Goal: Navigation & Orientation: Find specific page/section

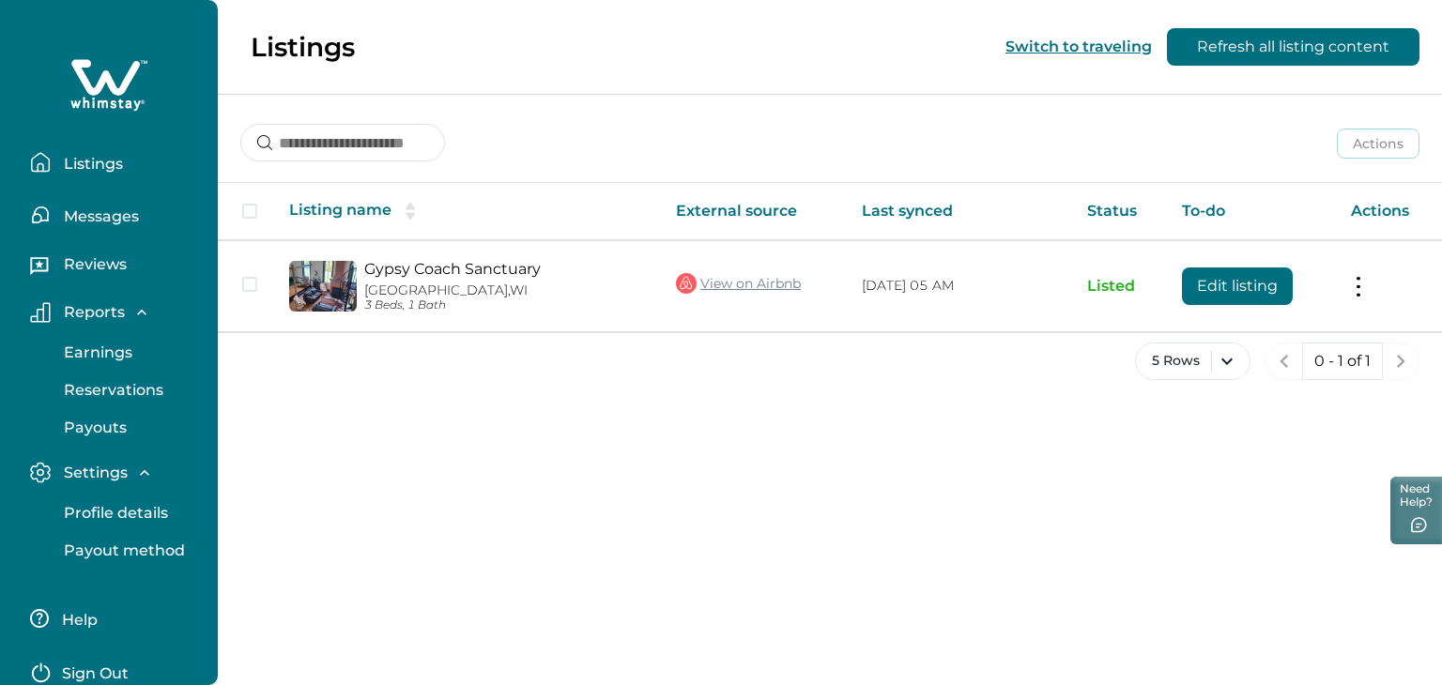
click at [26, 38] on div "Listings Messages Reviews Reports Earnings Reservations Payouts Settings Profil…" at bounding box center [109, 292] width 218 height 585
click at [94, 81] on icon at bounding box center [105, 77] width 69 height 36
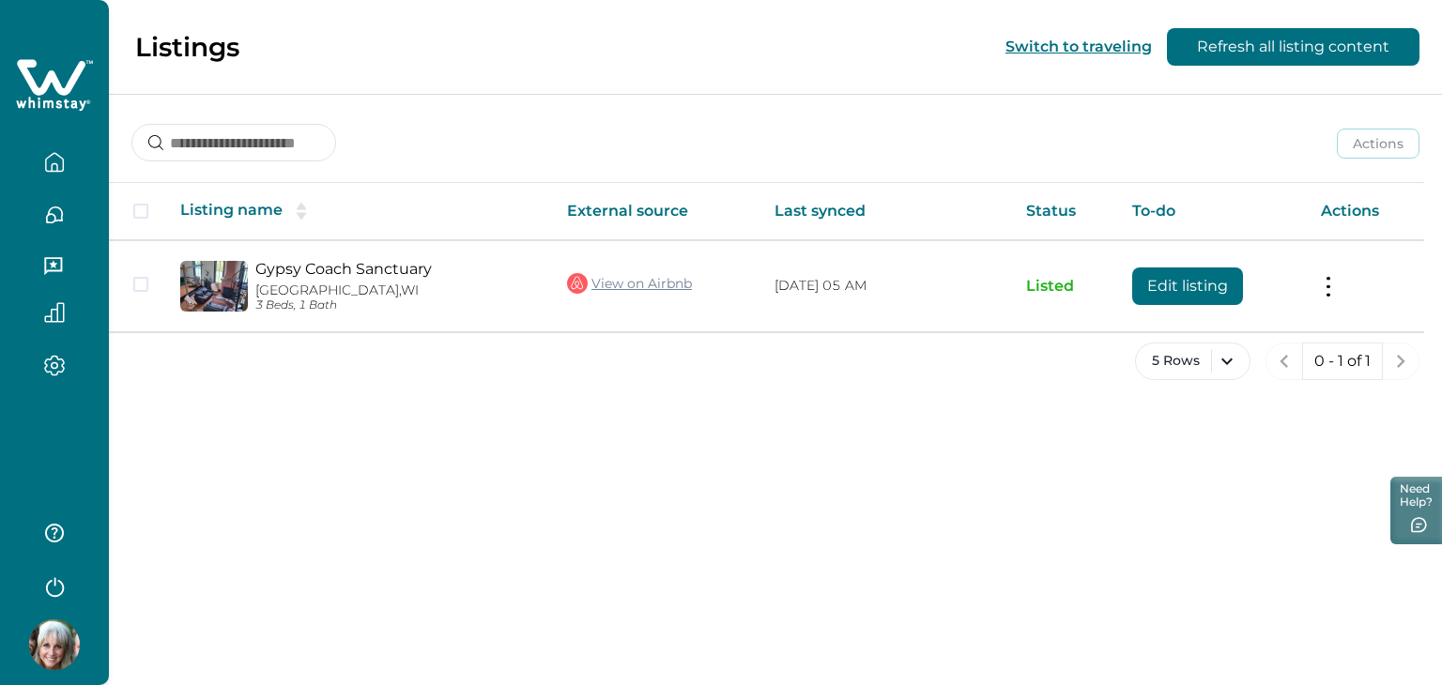
click at [54, 647] on img at bounding box center [54, 644] width 51 height 51
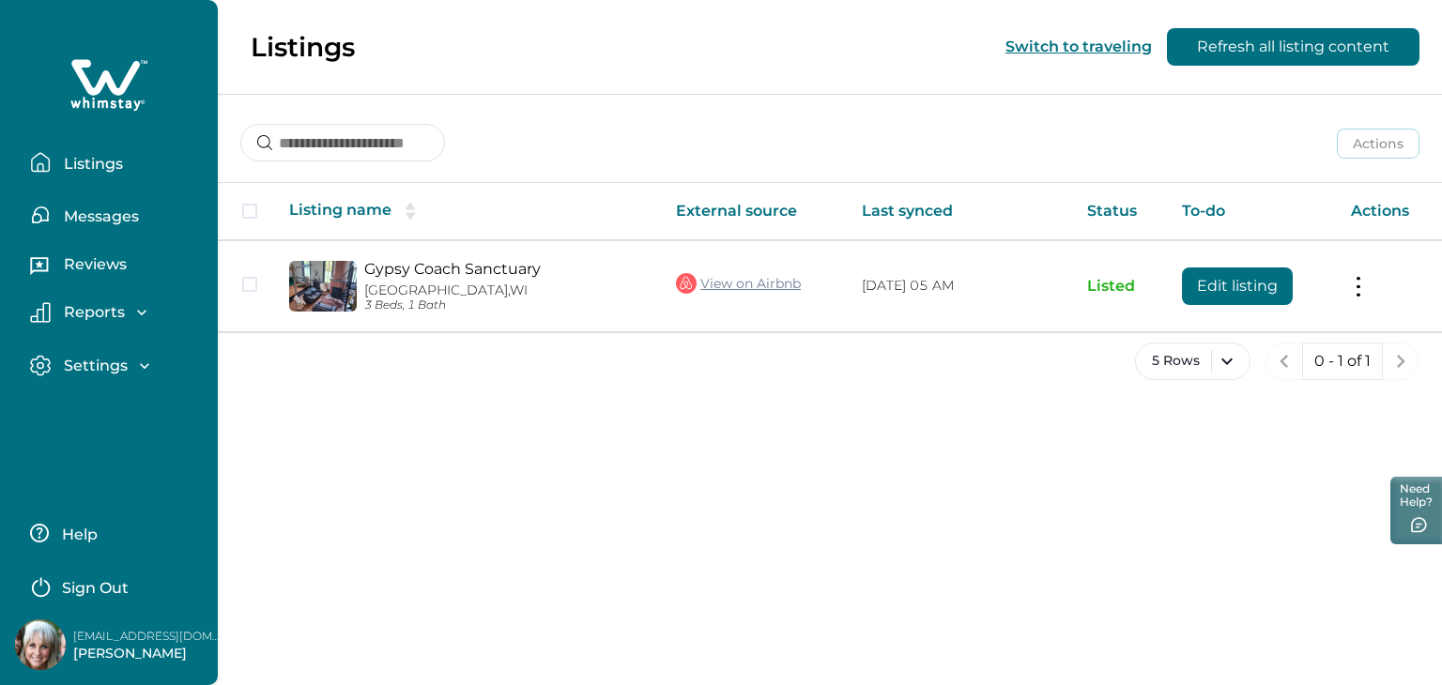
click at [31, 643] on img at bounding box center [40, 644] width 51 height 51
click at [89, 157] on p "Listings" at bounding box center [90, 164] width 65 height 19
click at [111, 162] on p "Listings" at bounding box center [90, 164] width 65 height 19
click at [80, 215] on p "Messages" at bounding box center [98, 216] width 81 height 19
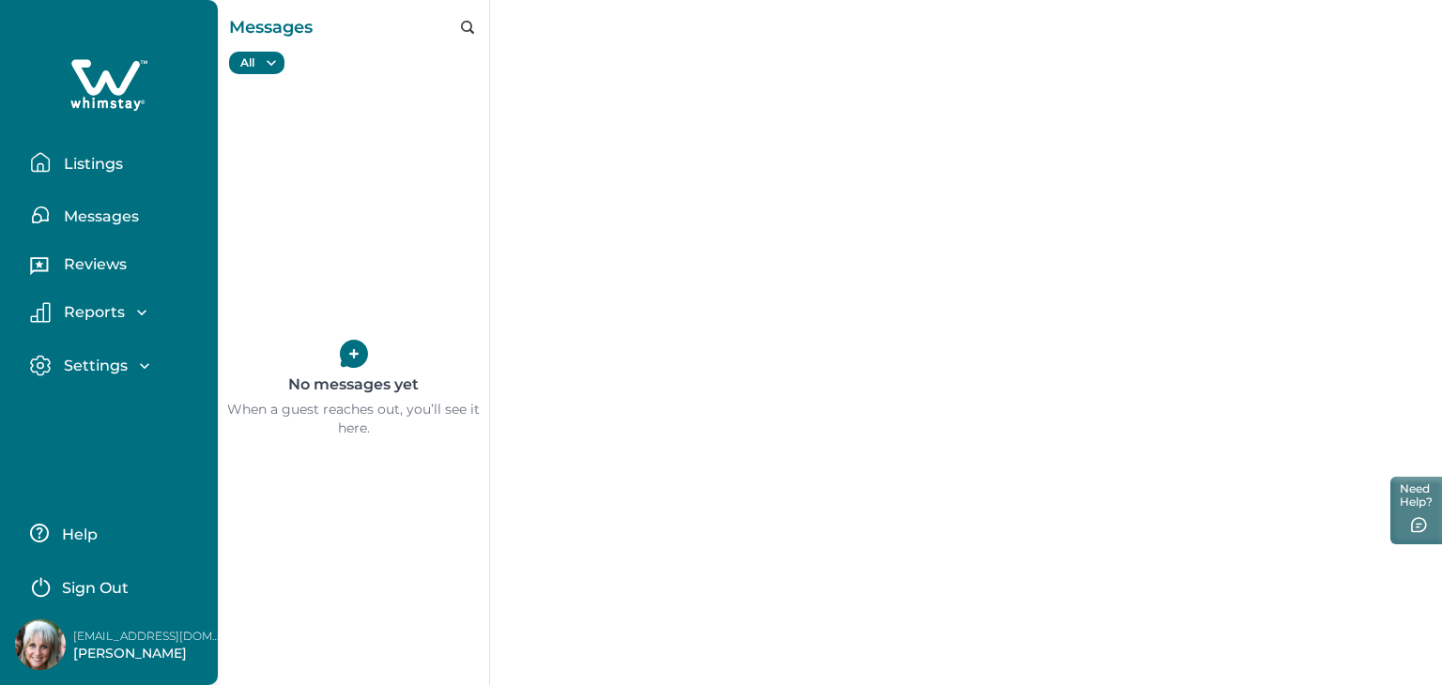
click at [90, 268] on p "Reviews" at bounding box center [92, 264] width 69 height 19
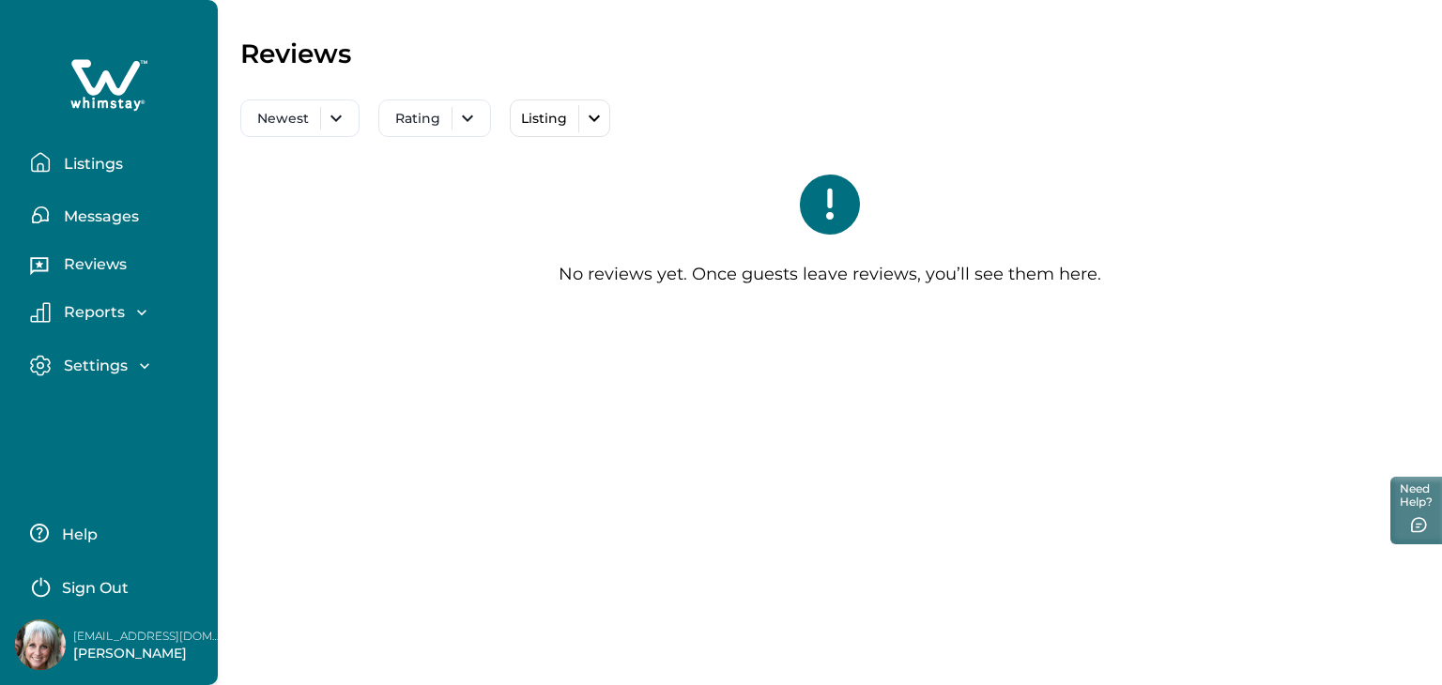
click at [94, 310] on p "Reports" at bounding box center [91, 312] width 67 height 19
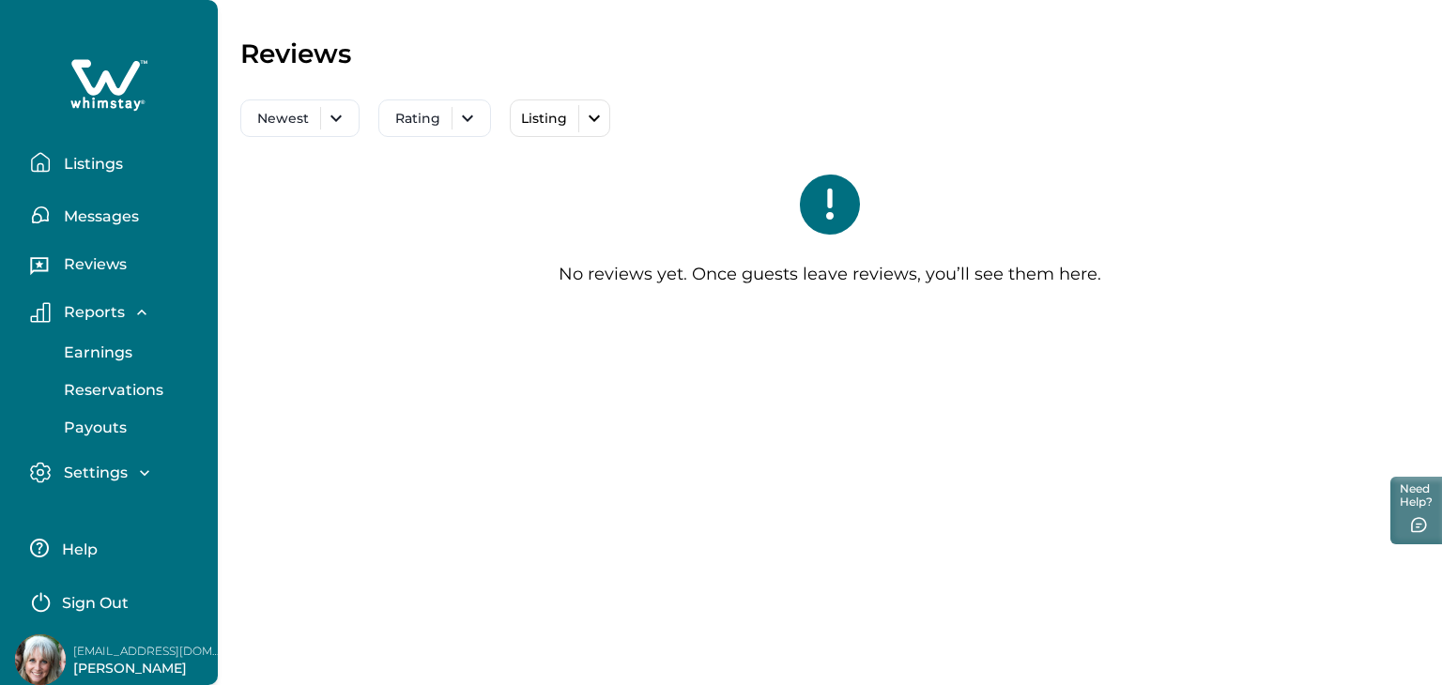
click at [97, 466] on p "Settings" at bounding box center [92, 473] width 69 height 19
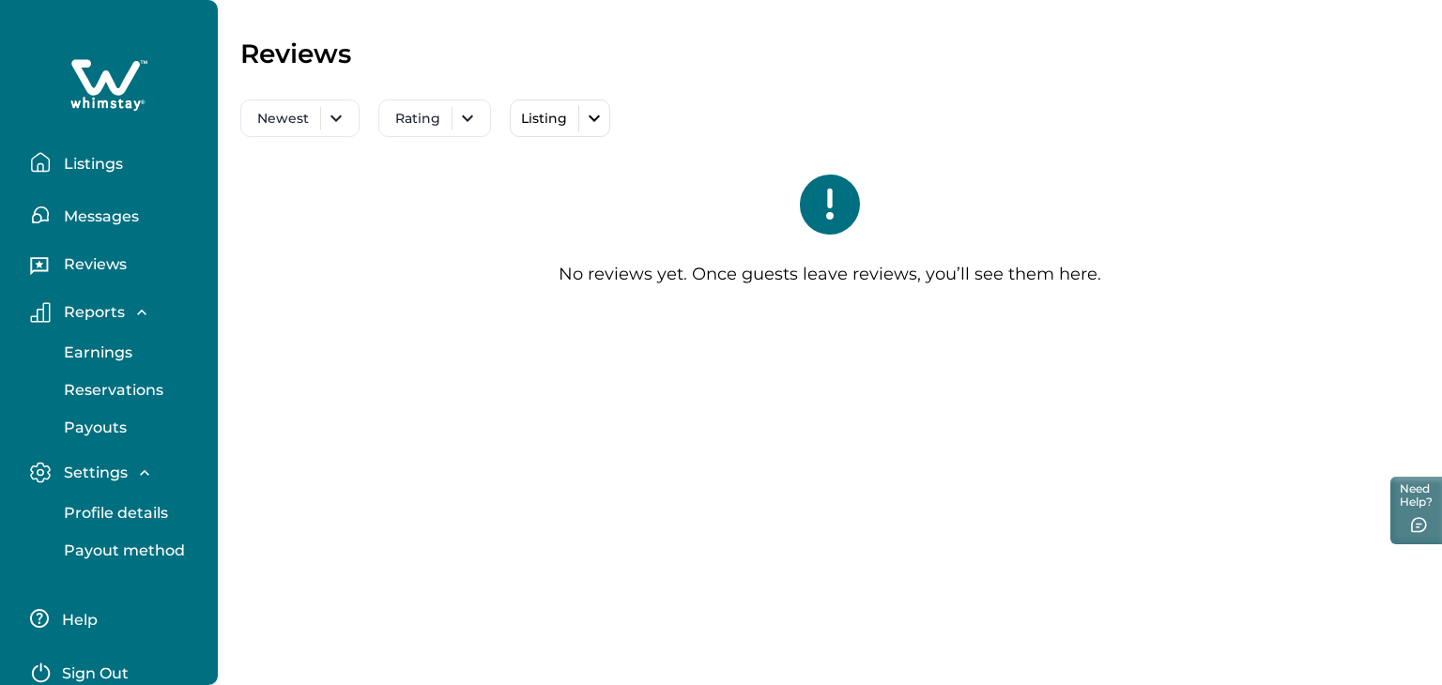
click at [106, 516] on p "Profile details" at bounding box center [113, 513] width 110 height 19
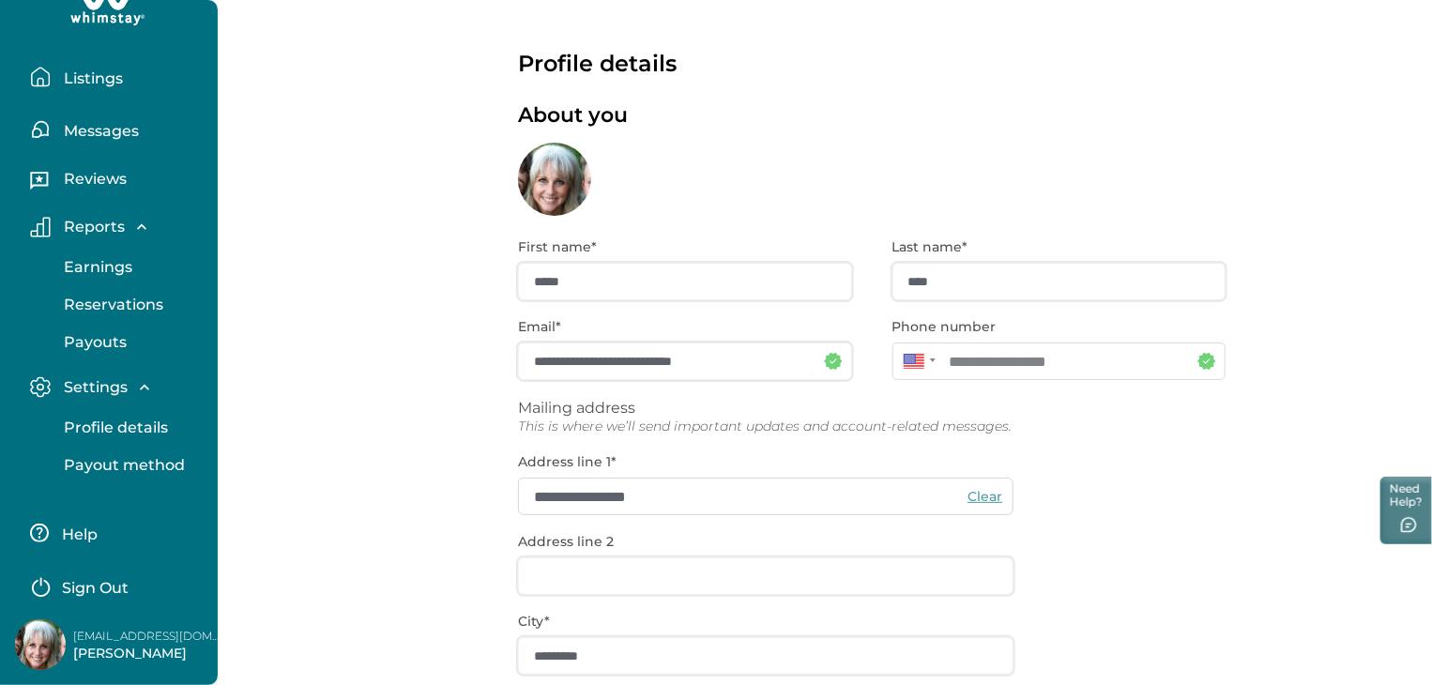
scroll to position [277, 0]
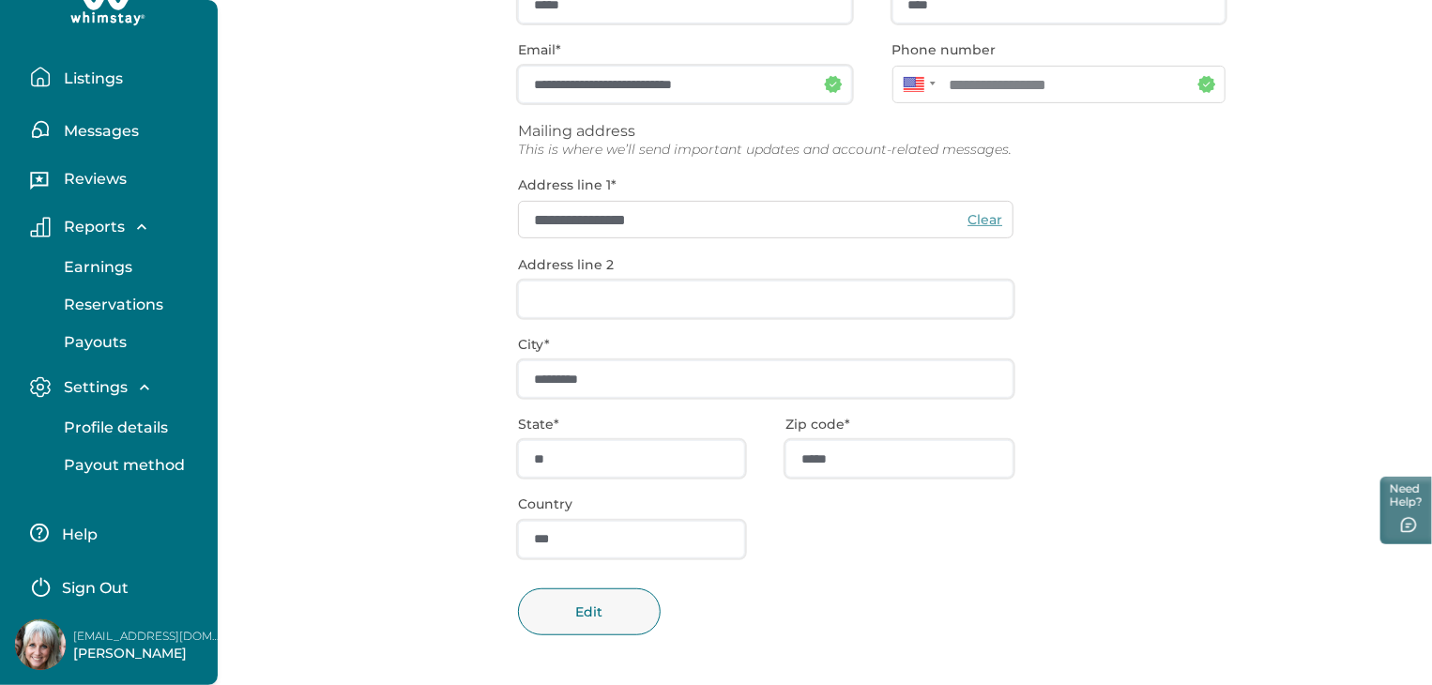
click at [136, 428] on p "Profile details" at bounding box center [113, 428] width 110 height 19
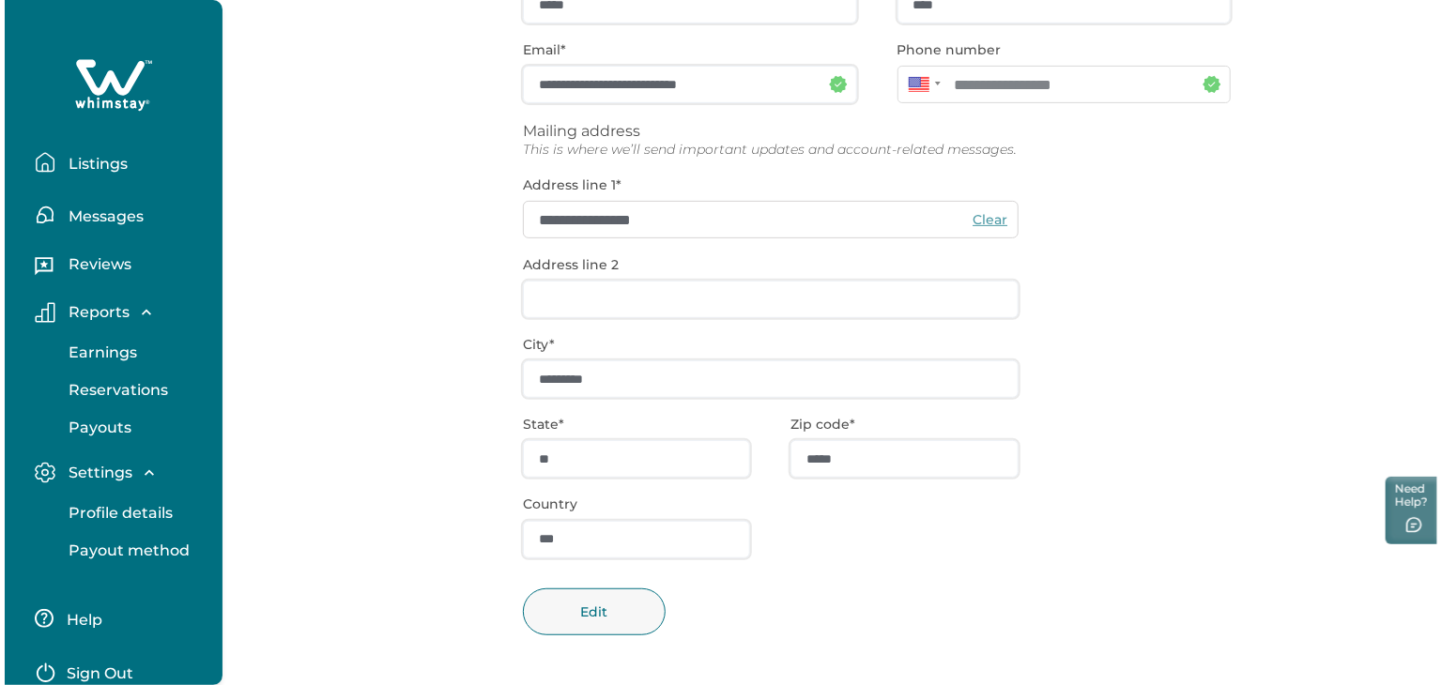
scroll to position [0, 0]
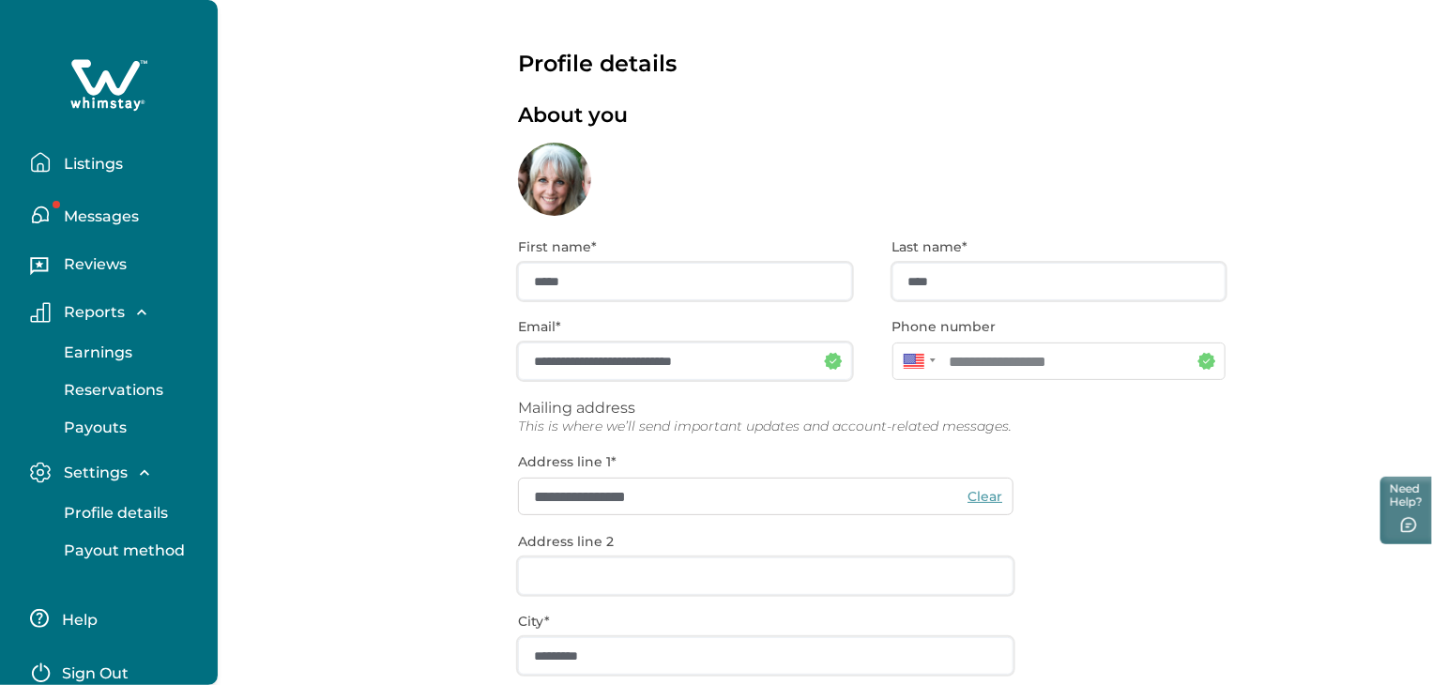
click at [90, 211] on p "Messages" at bounding box center [98, 216] width 81 height 19
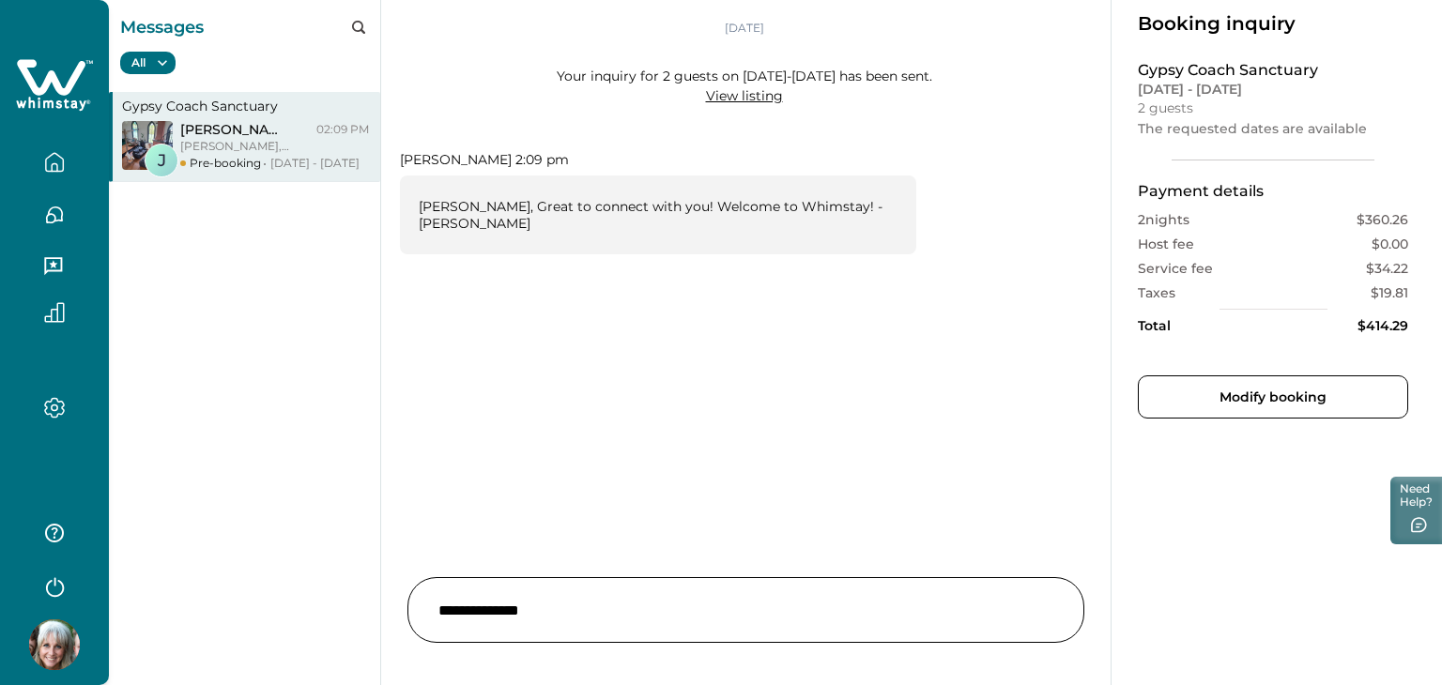
click at [706, 628] on input "text" at bounding box center [745, 610] width 677 height 66
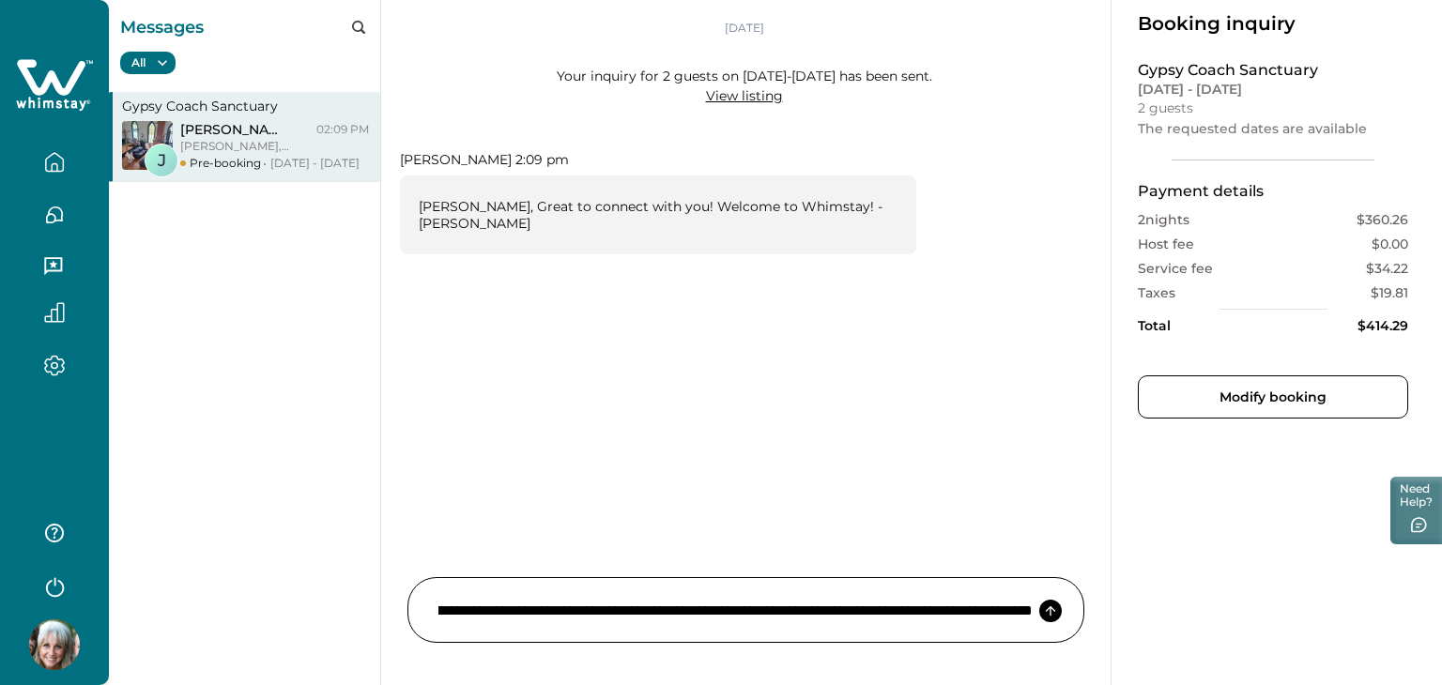
scroll to position [0, 461]
type input "**********"
click at [1047, 611] on icon at bounding box center [1050, 611] width 15 height 15
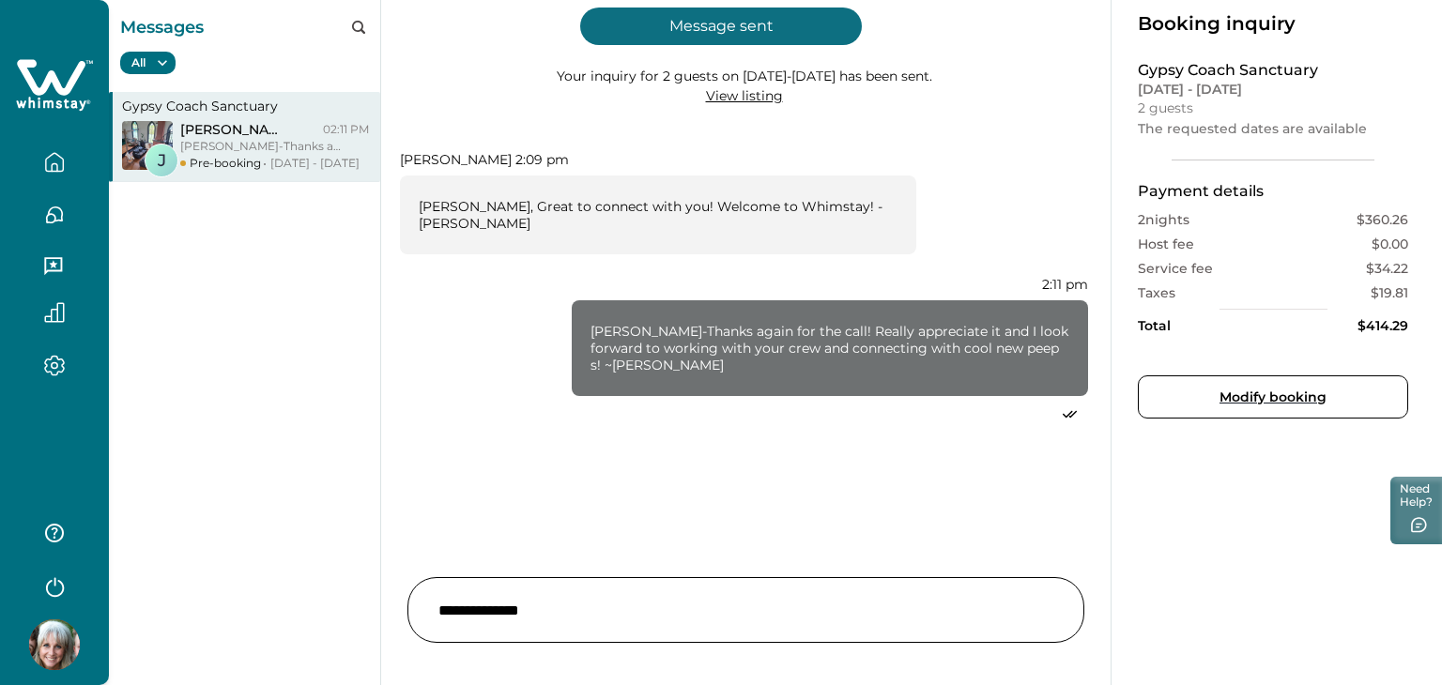
click at [1294, 400] on button "Modify booking" at bounding box center [1273, 396] width 270 height 43
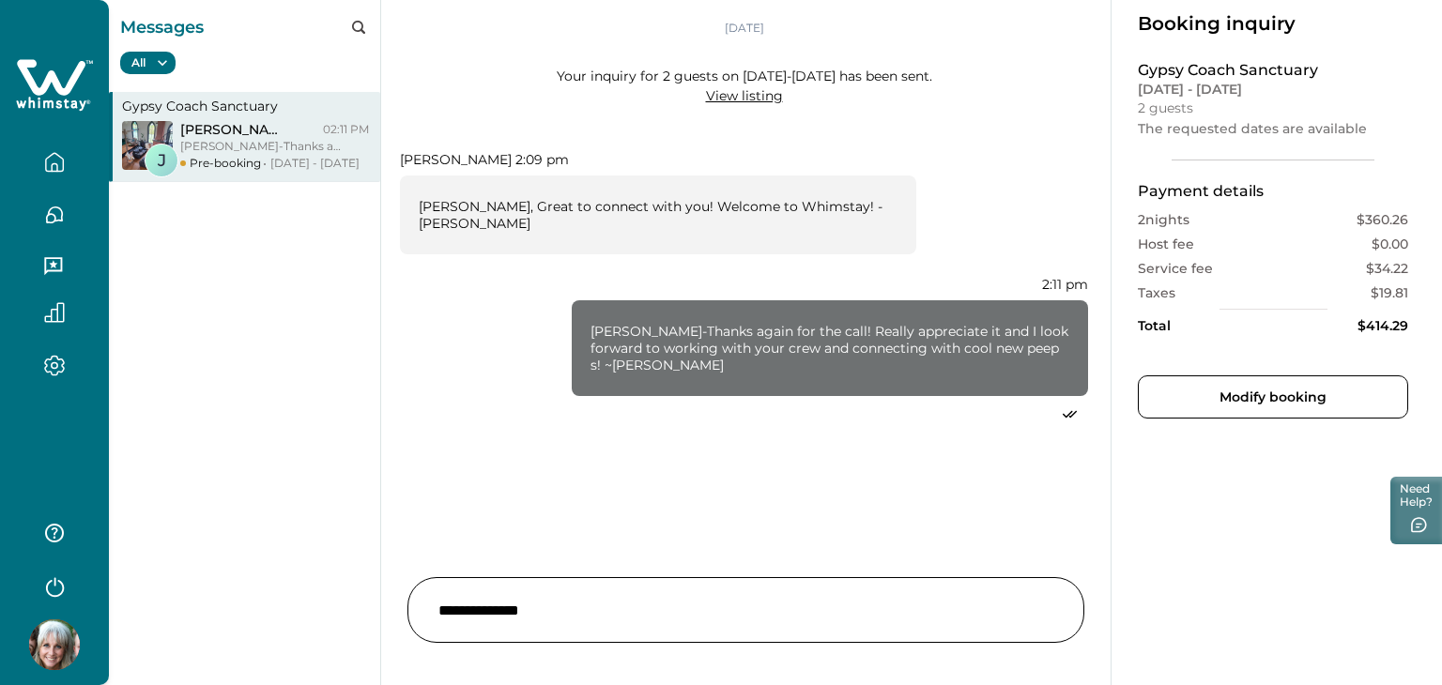
click at [233, 141] on p "[PERSON_NAME]-Thanks again for the call! Really appreciate it and I look forwar…" at bounding box center [262, 146] width 164 height 17
click at [238, 139] on p "[PERSON_NAME]-Thanks again for the call! Really appreciate it and I look forwar…" at bounding box center [262, 146] width 164 height 17
click at [57, 219] on icon "button" at bounding box center [54, 215] width 21 height 21
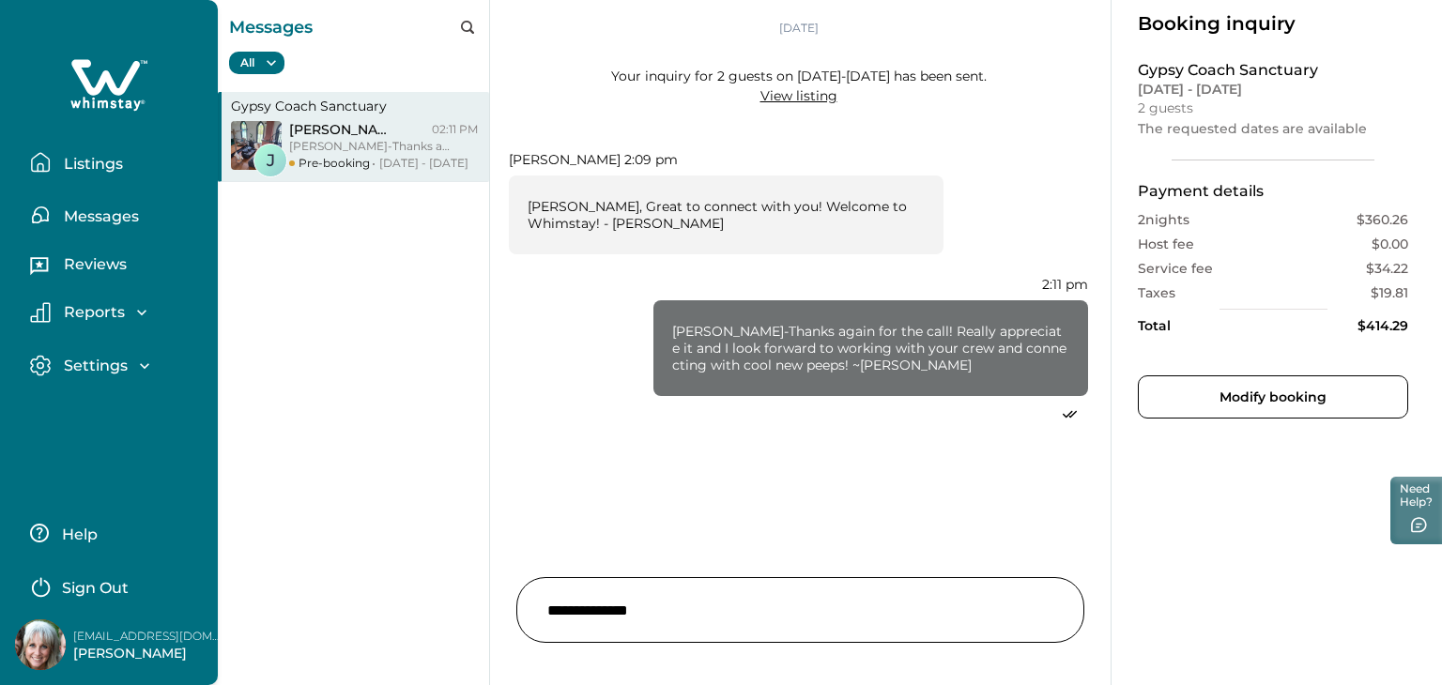
click at [105, 264] on p "Reviews" at bounding box center [92, 264] width 69 height 19
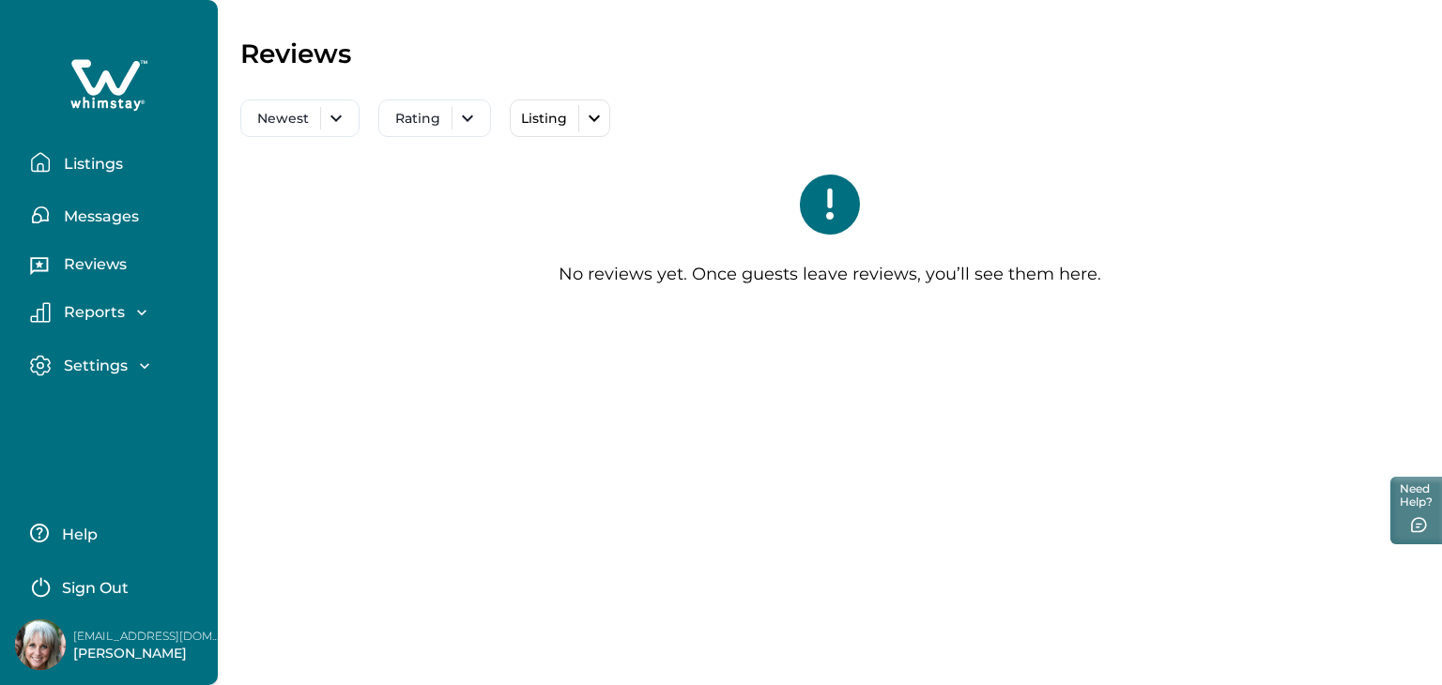
click at [92, 309] on p "Reports" at bounding box center [91, 312] width 67 height 19
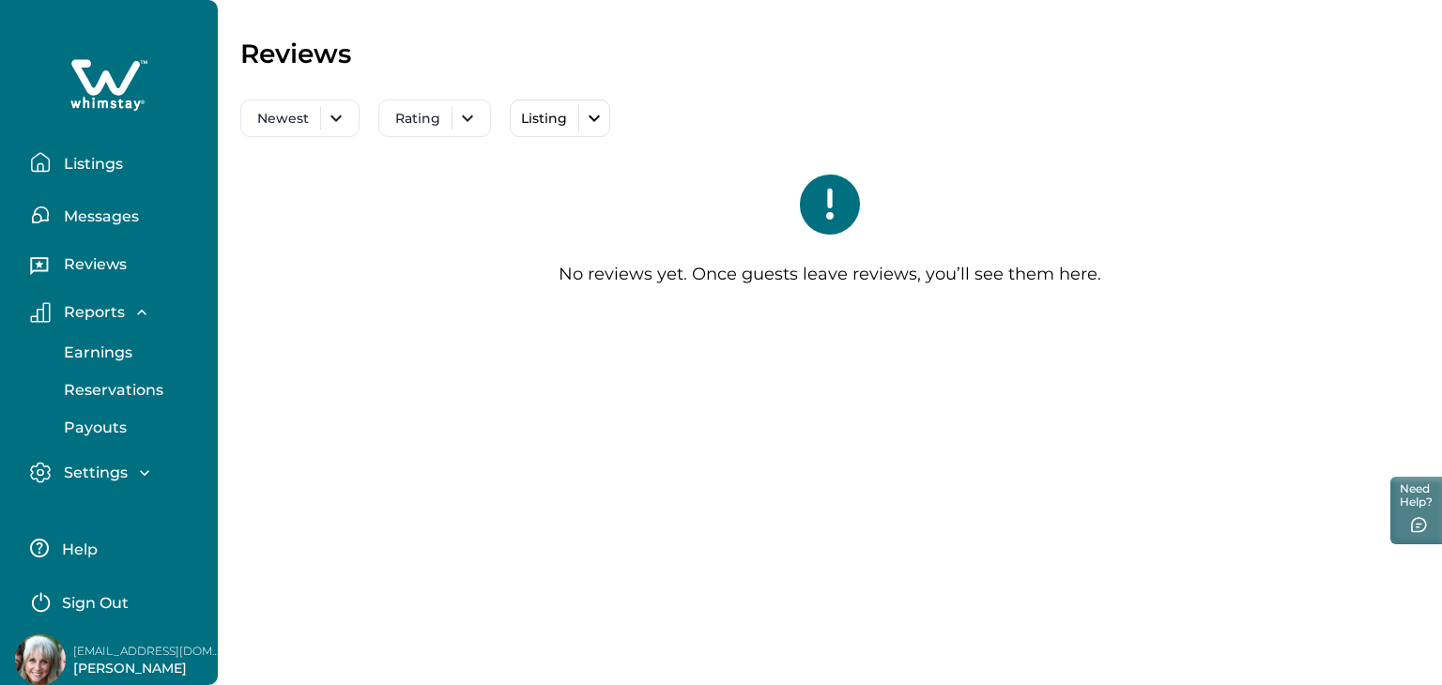
click at [106, 387] on p "Reservations" at bounding box center [110, 390] width 105 height 19
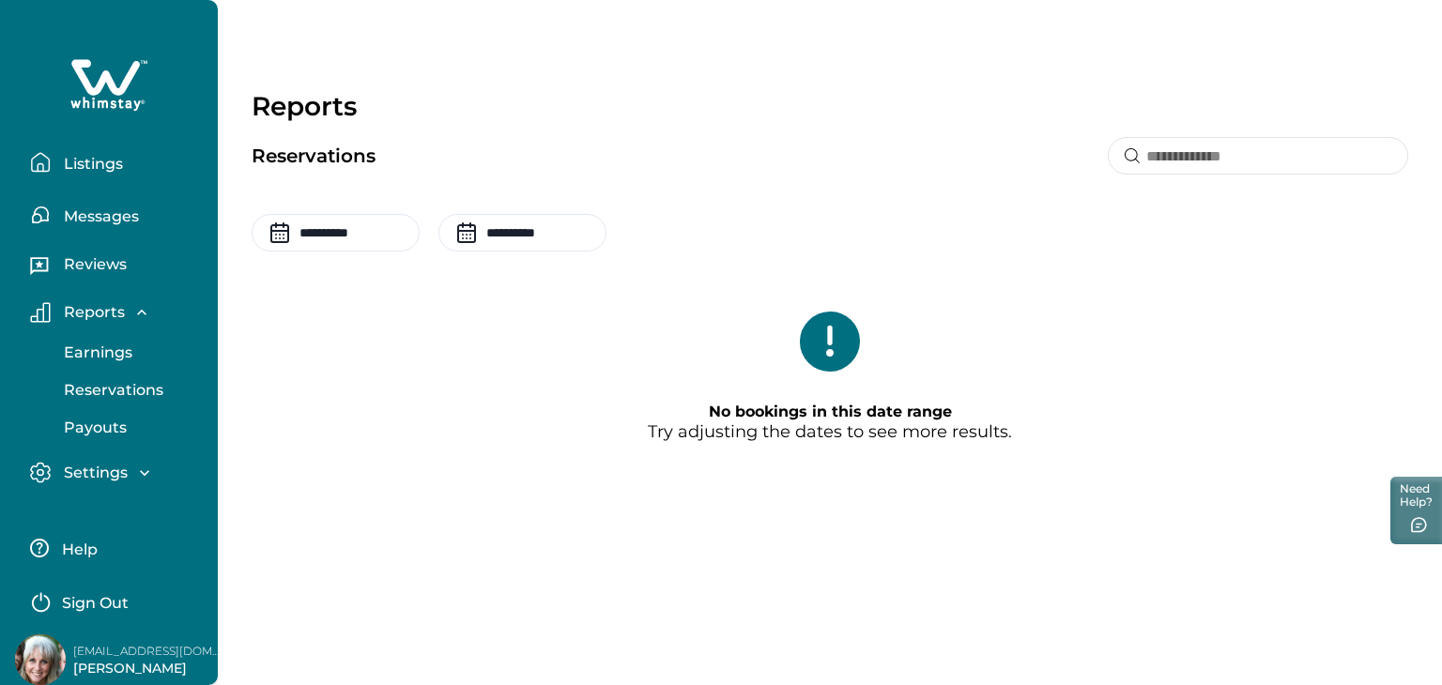
click at [88, 167] on p "Listings" at bounding box center [90, 164] width 65 height 19
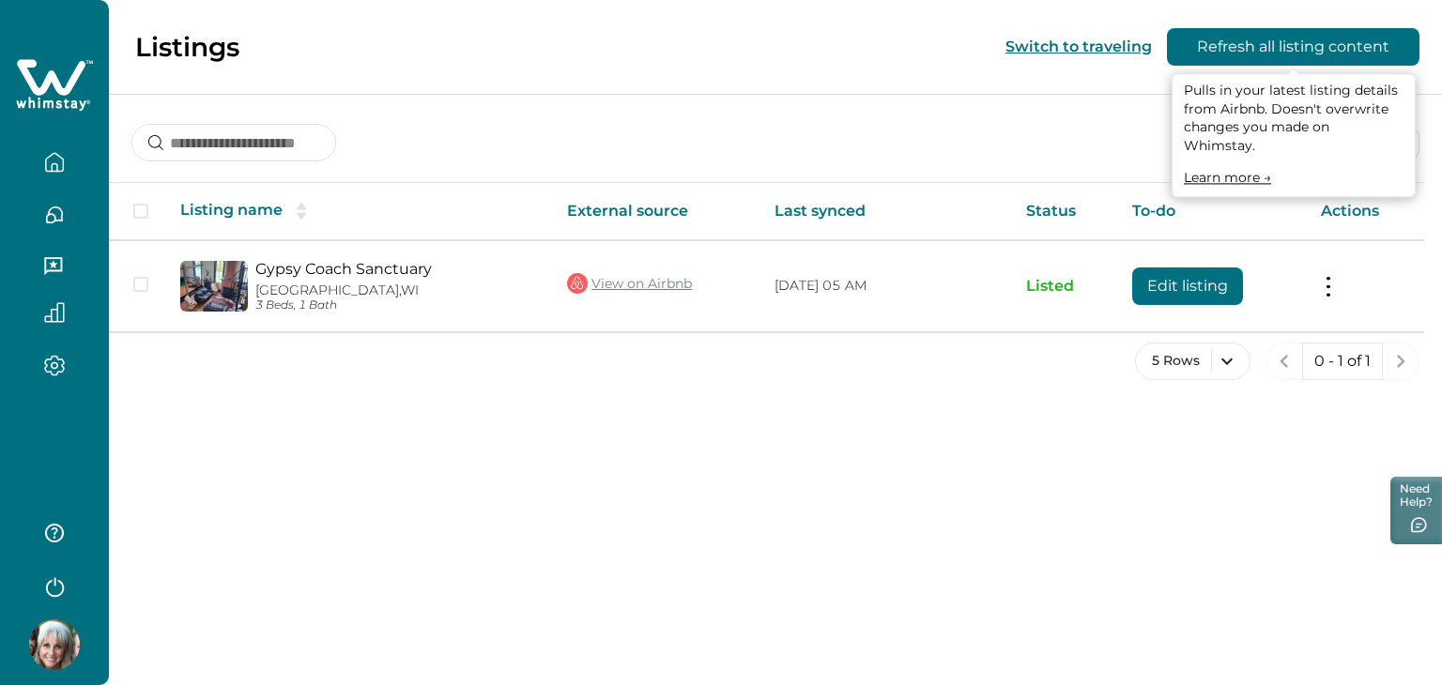
click at [1288, 50] on button "Refresh all listing content" at bounding box center [1293, 47] width 252 height 38
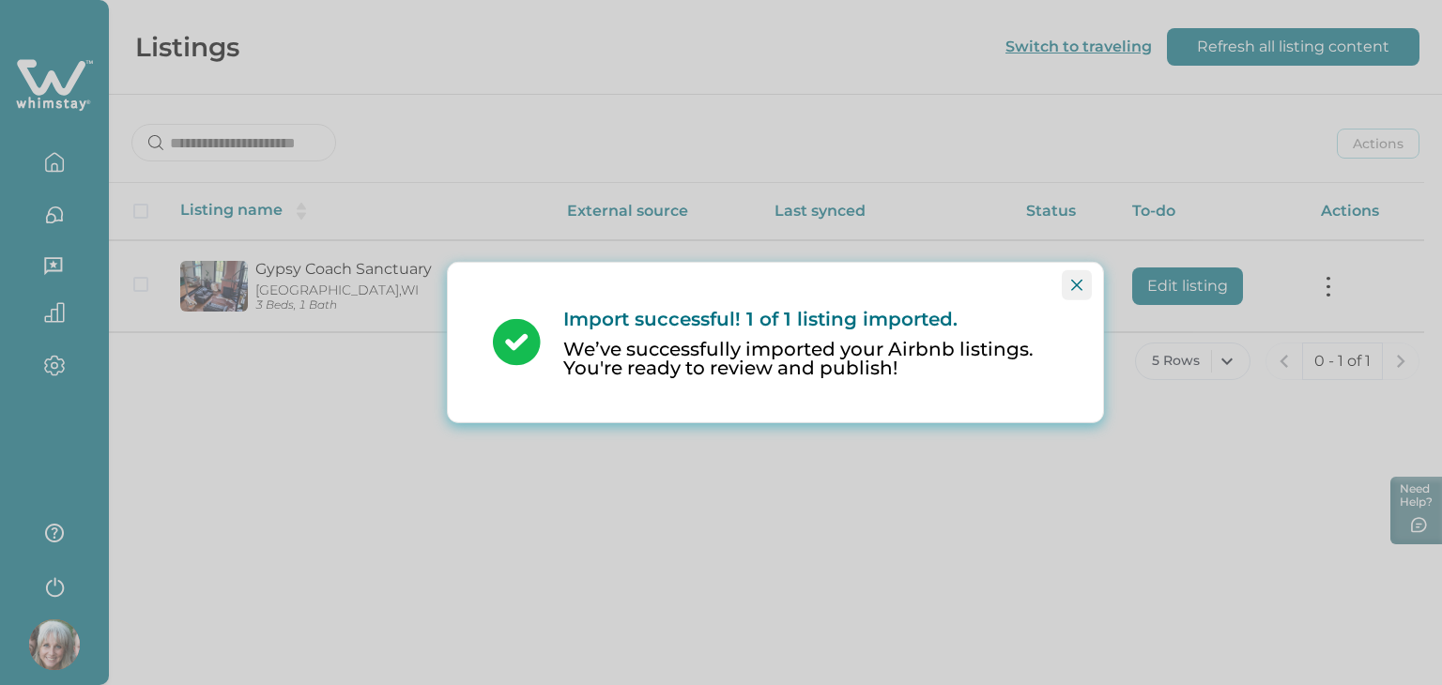
click at [1079, 287] on icon "Close" at bounding box center [1076, 285] width 11 height 11
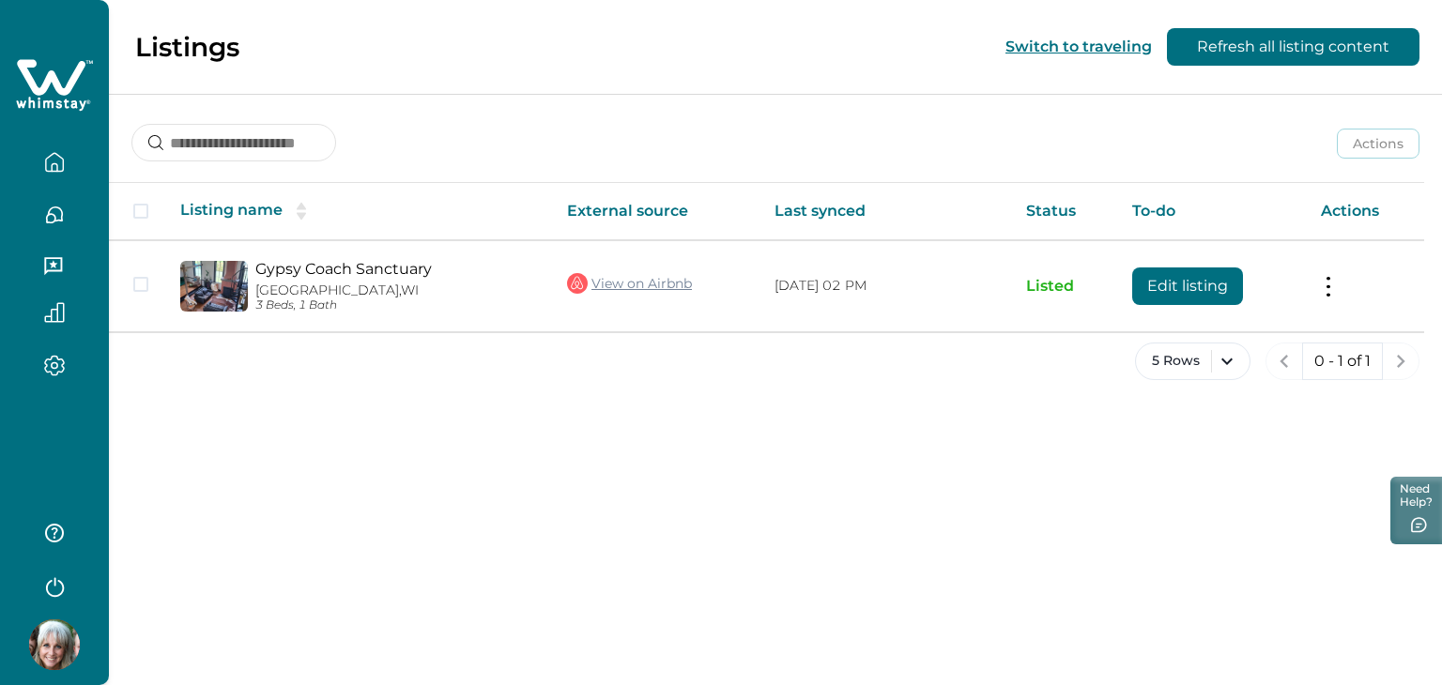
click at [50, 257] on icon "button" at bounding box center [54, 267] width 21 height 21
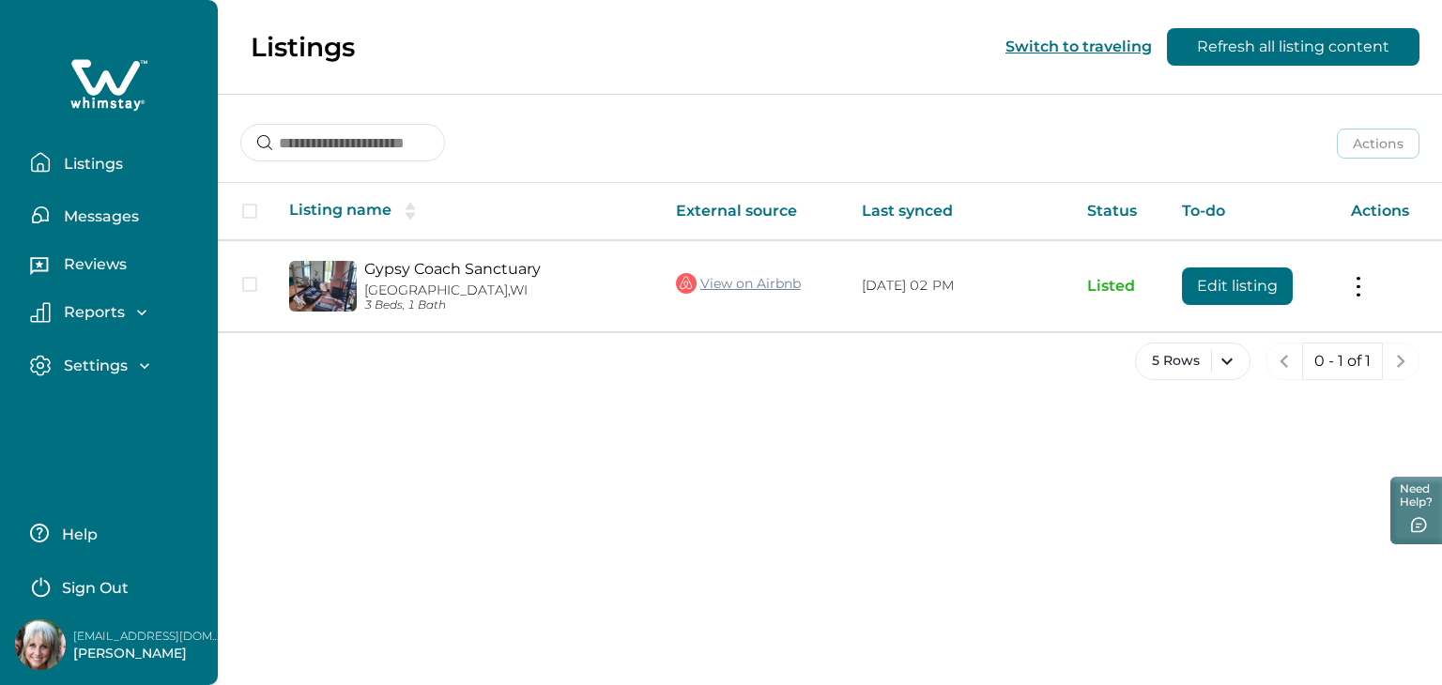
click at [96, 219] on p "Messages" at bounding box center [98, 216] width 81 height 19
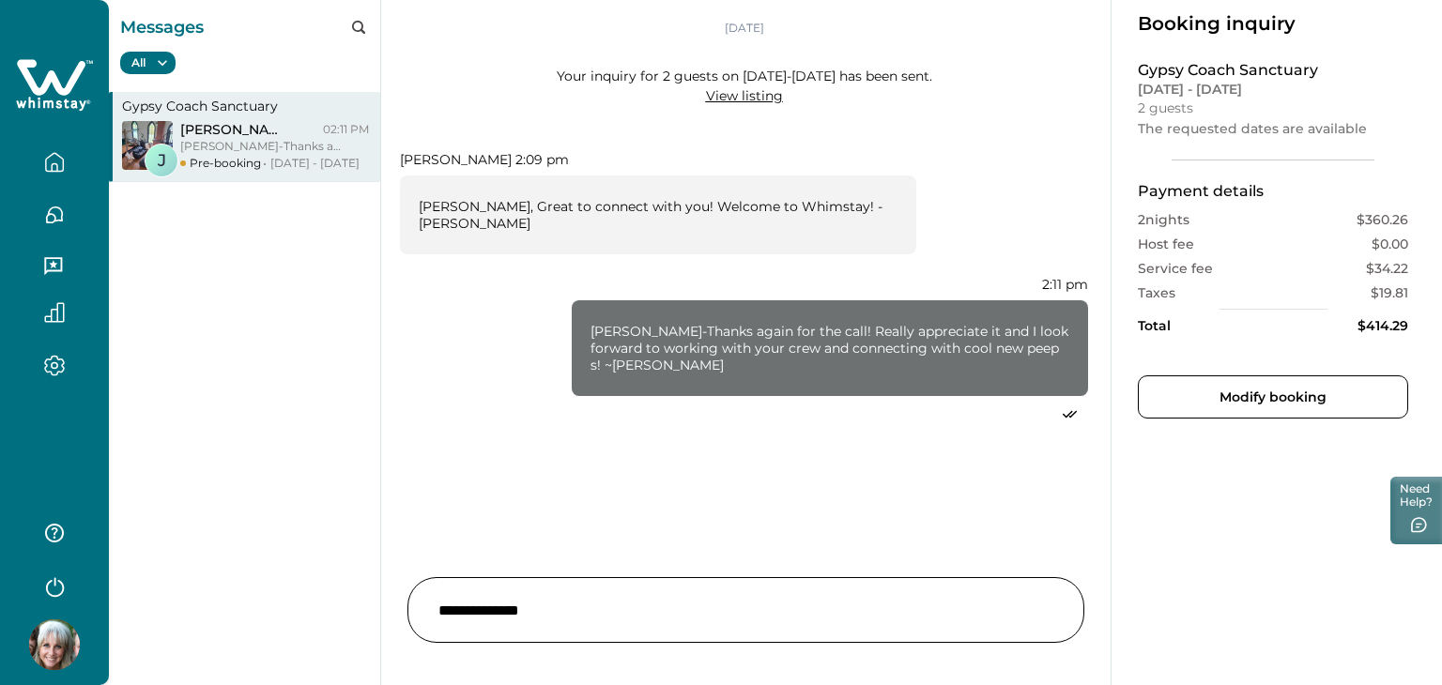
click at [797, 99] on div "Your inquiry for 2 guests on [DATE]-[DATE] has been sent. View listing" at bounding box center [744, 87] width 413 height 84
click at [740, 100] on link "View listing" at bounding box center [744, 95] width 77 height 17
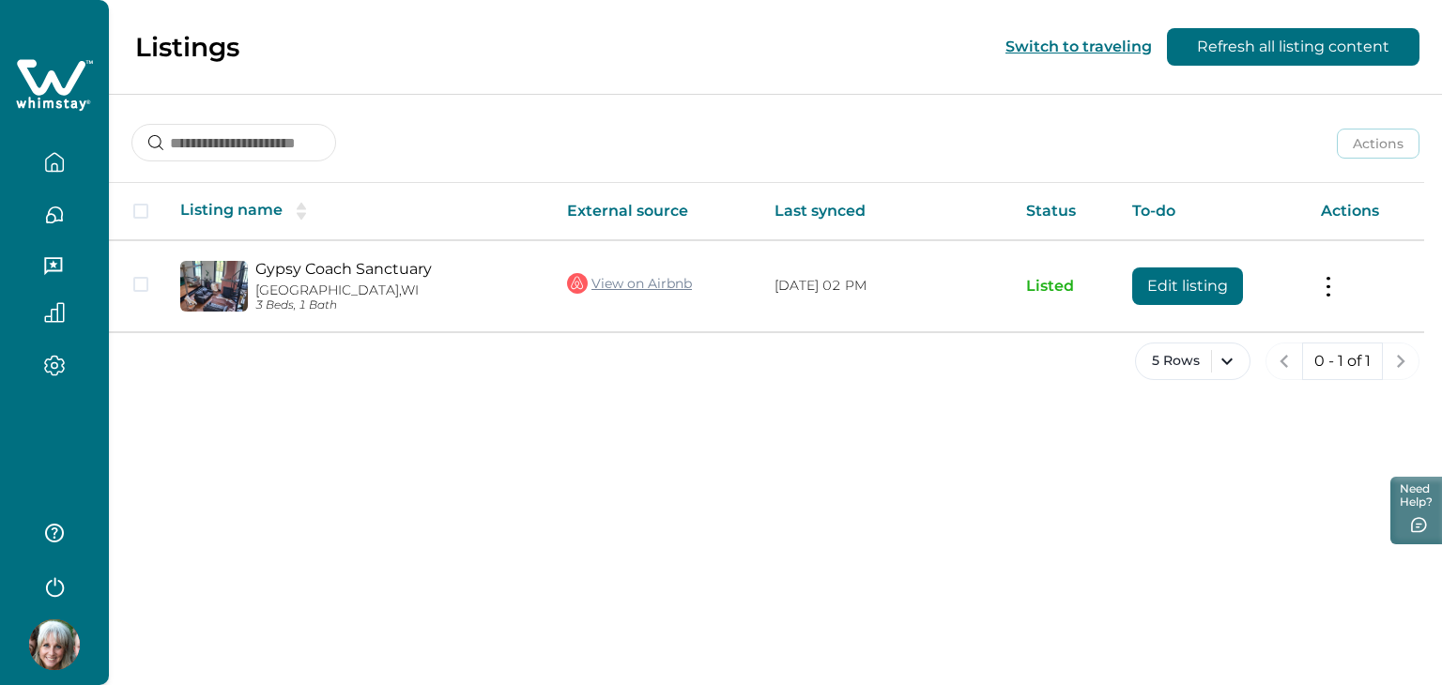
click at [54, 220] on icon "button" at bounding box center [55, 215] width 16 height 16
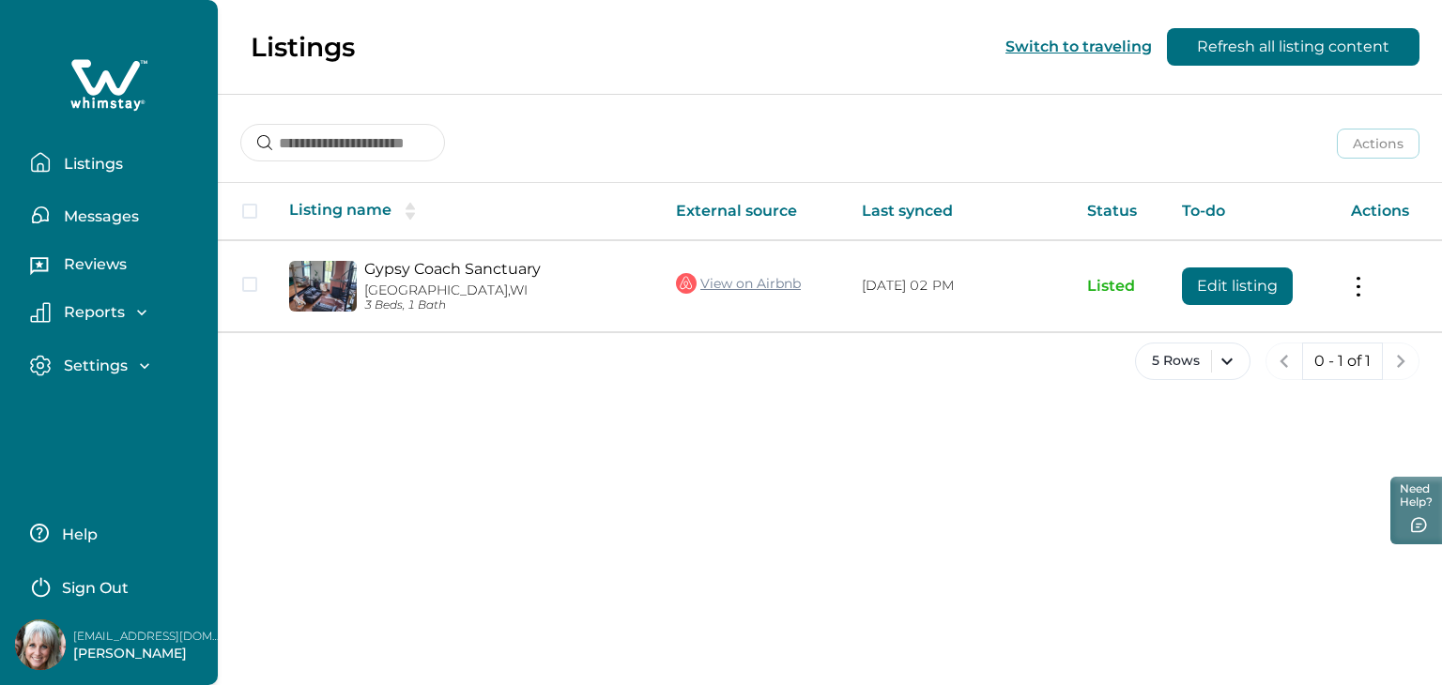
click at [54, 220] on button "Messages" at bounding box center [116, 215] width 173 height 38
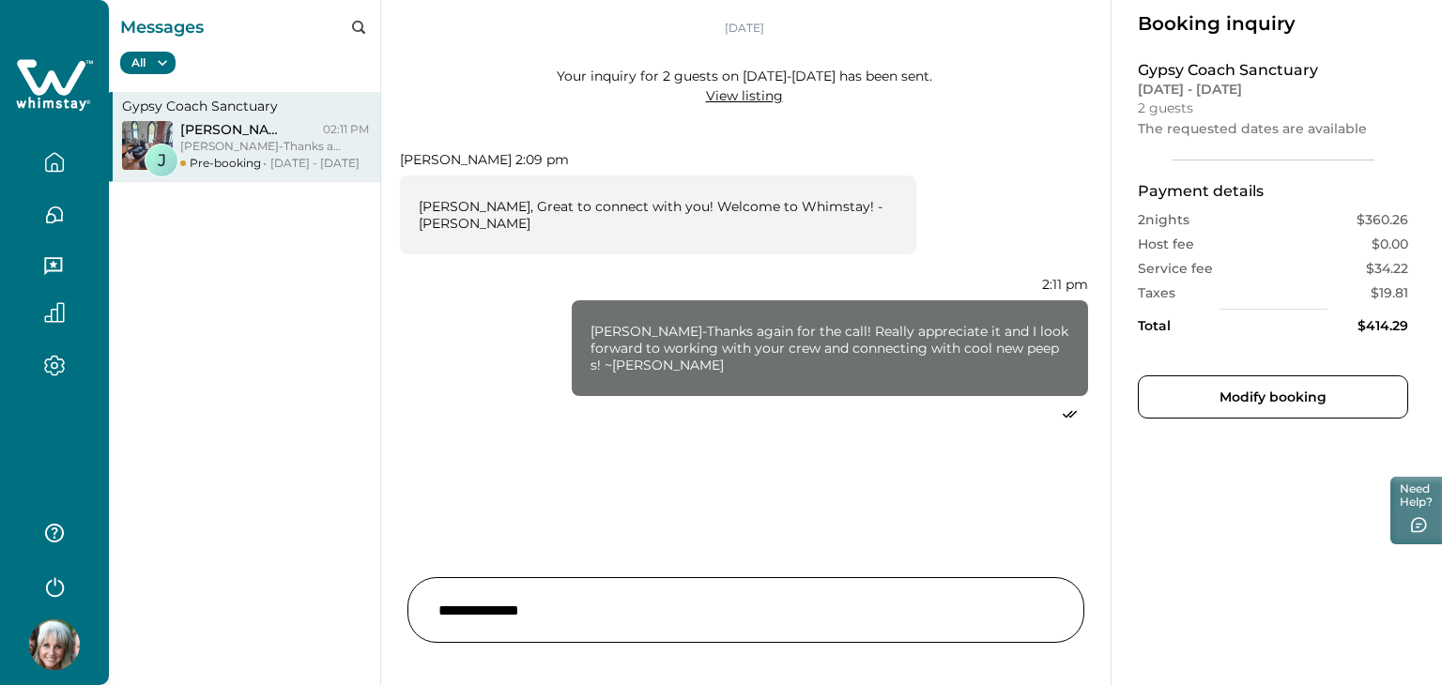
click at [268, 162] on div "J John , Sarah 02:11 PM John-Thanks again for the call! Really appreciate it an…" at bounding box center [245, 146] width 247 height 51
click at [57, 640] on img at bounding box center [54, 644] width 51 height 51
click at [342, 144] on p "[PERSON_NAME]-Thanks again for the call! Really appreciate it and I look forwar…" at bounding box center [262, 146] width 164 height 17
click at [665, 208] on p "[PERSON_NAME], Great to connect with you! Welcome to Whimstay! - [PERSON_NAME]" at bounding box center [658, 215] width 479 height 34
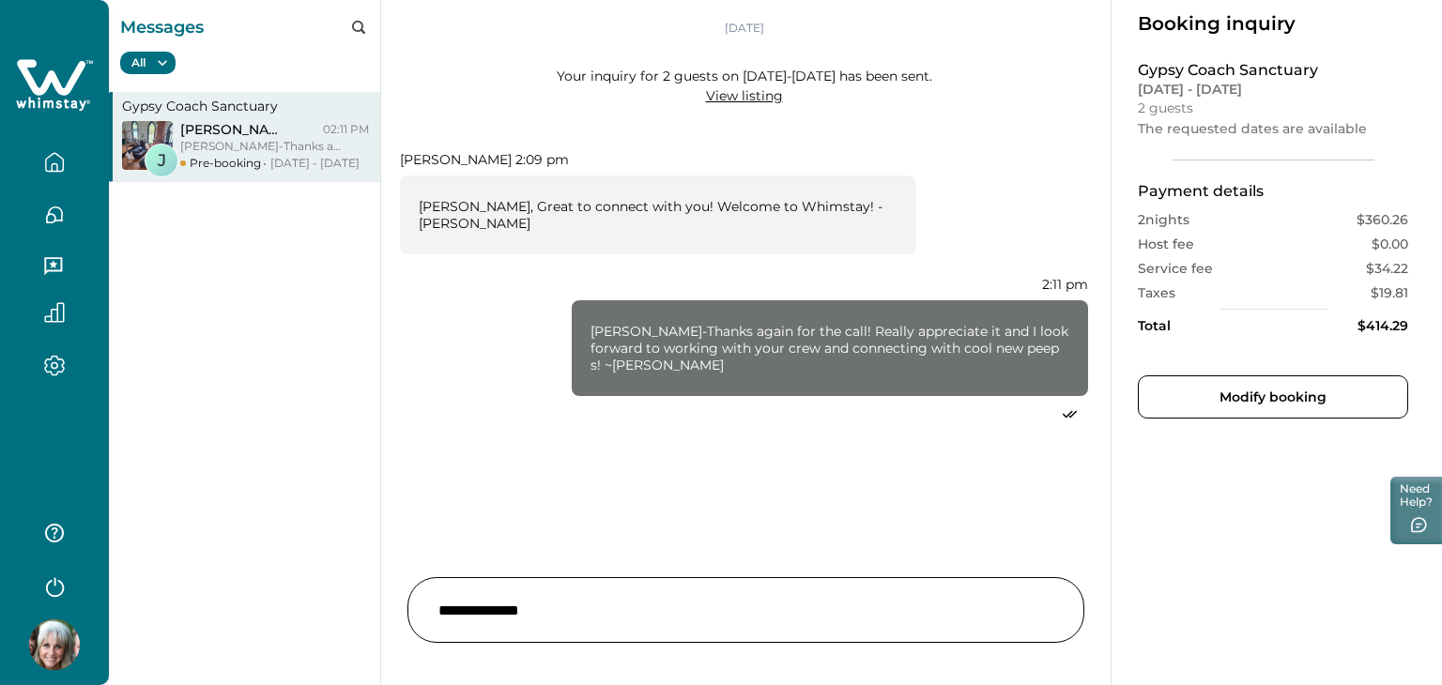
click at [43, 91] on icon at bounding box center [51, 77] width 69 height 36
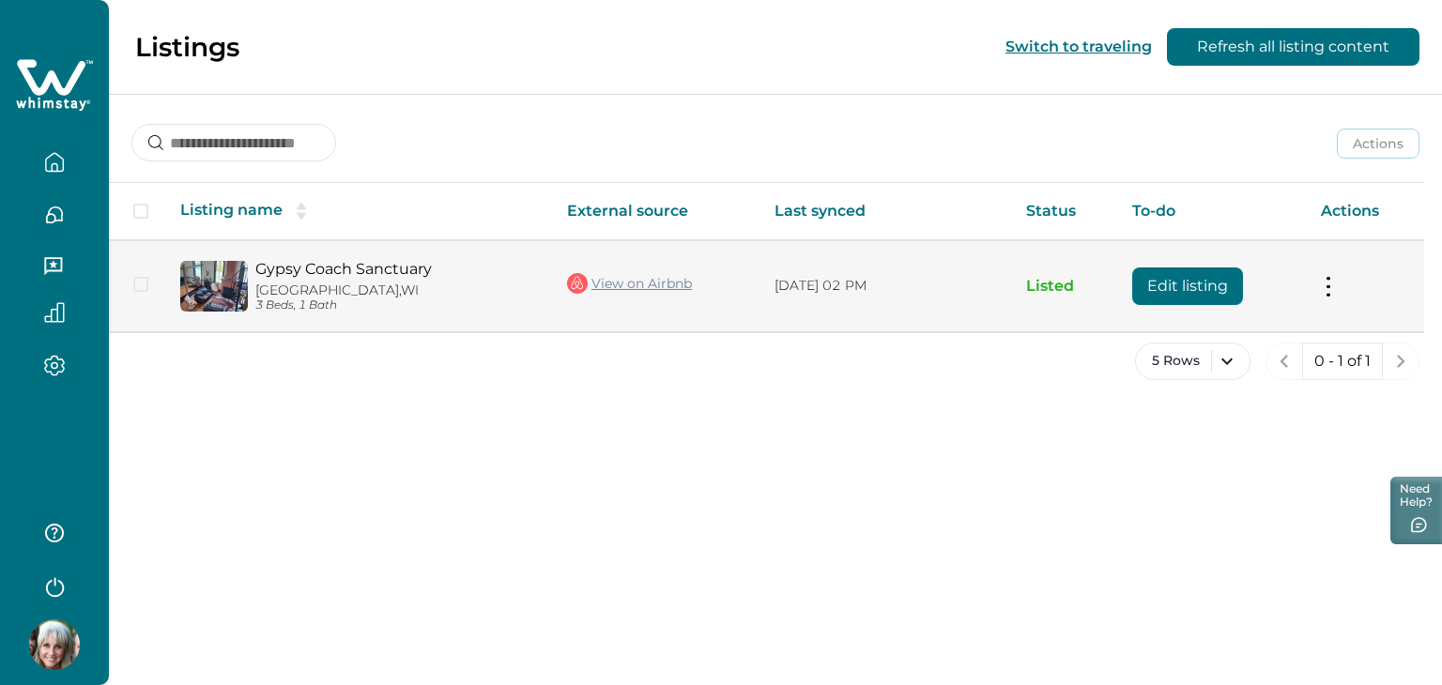
click at [1335, 272] on td "Actions View listing on Whimstay Unlist listing View listing details" at bounding box center [1365, 285] width 118 height 91
click at [1326, 286] on button at bounding box center [1328, 286] width 15 height 20
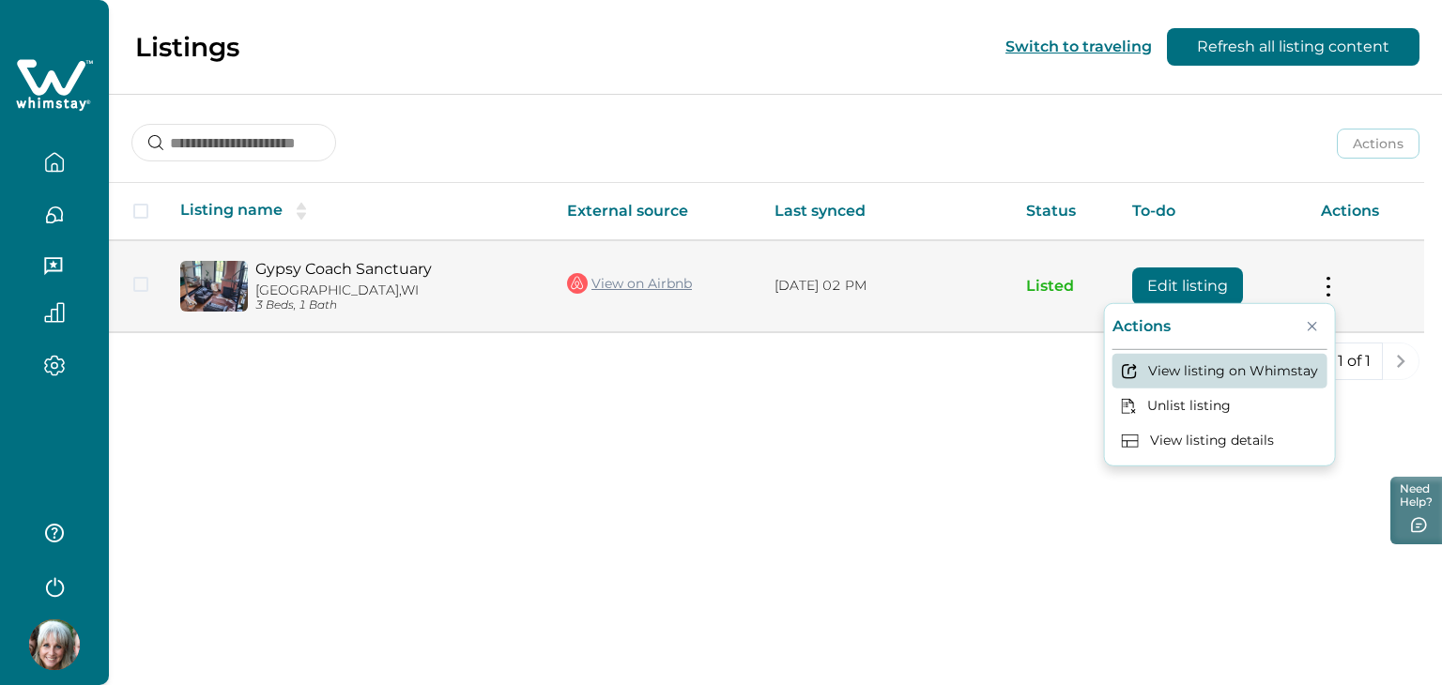
click at [1198, 371] on button "View listing on Whimstay" at bounding box center [1219, 371] width 215 height 35
